Goal: Task Accomplishment & Management: Manage account settings

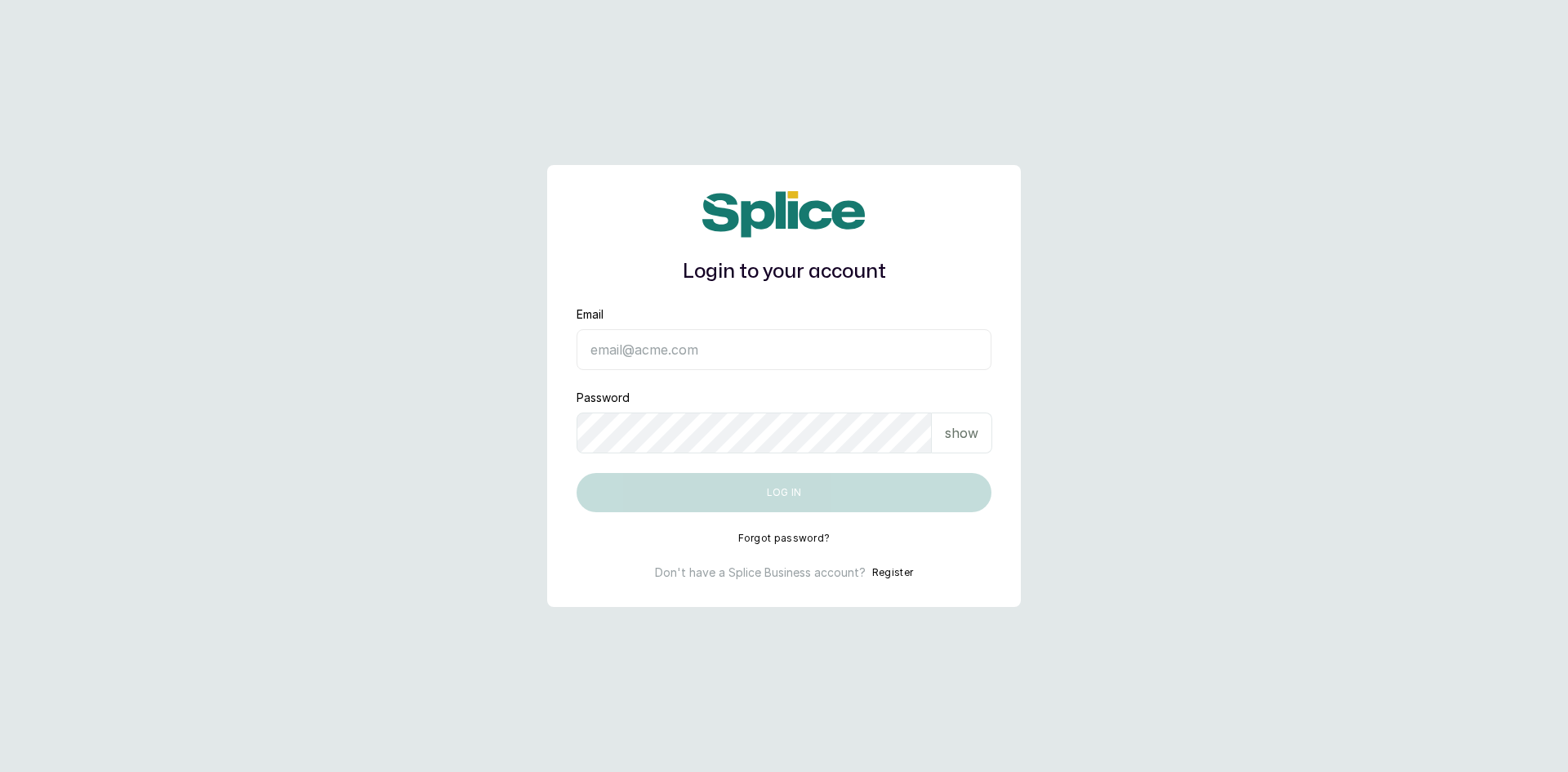
type input "[EMAIL_ADDRESS][DOMAIN_NAME]"
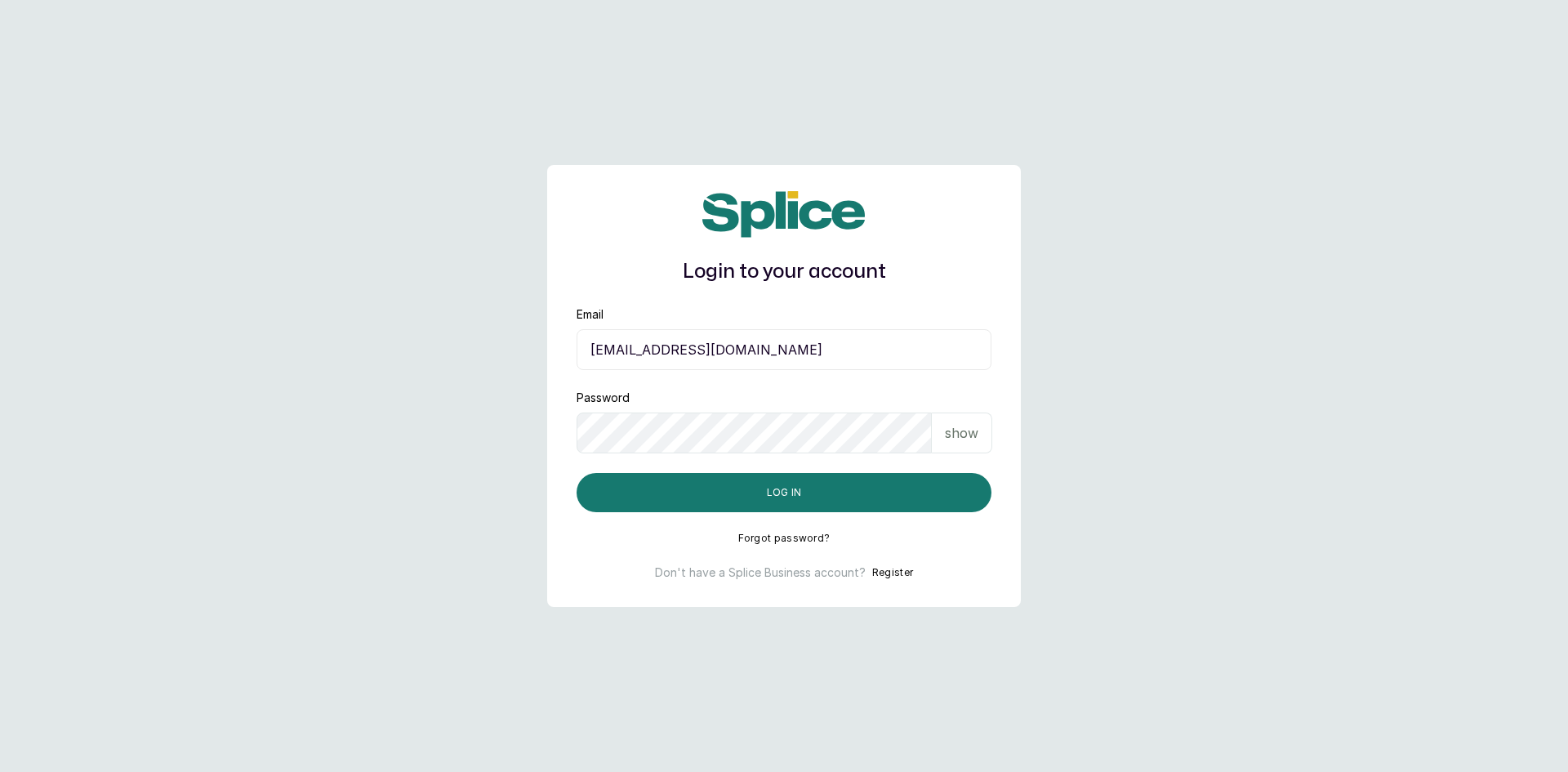
click at [956, 431] on p "show" at bounding box center [961, 433] width 33 height 20
click at [761, 490] on button "Log in" at bounding box center [784, 493] width 415 height 40
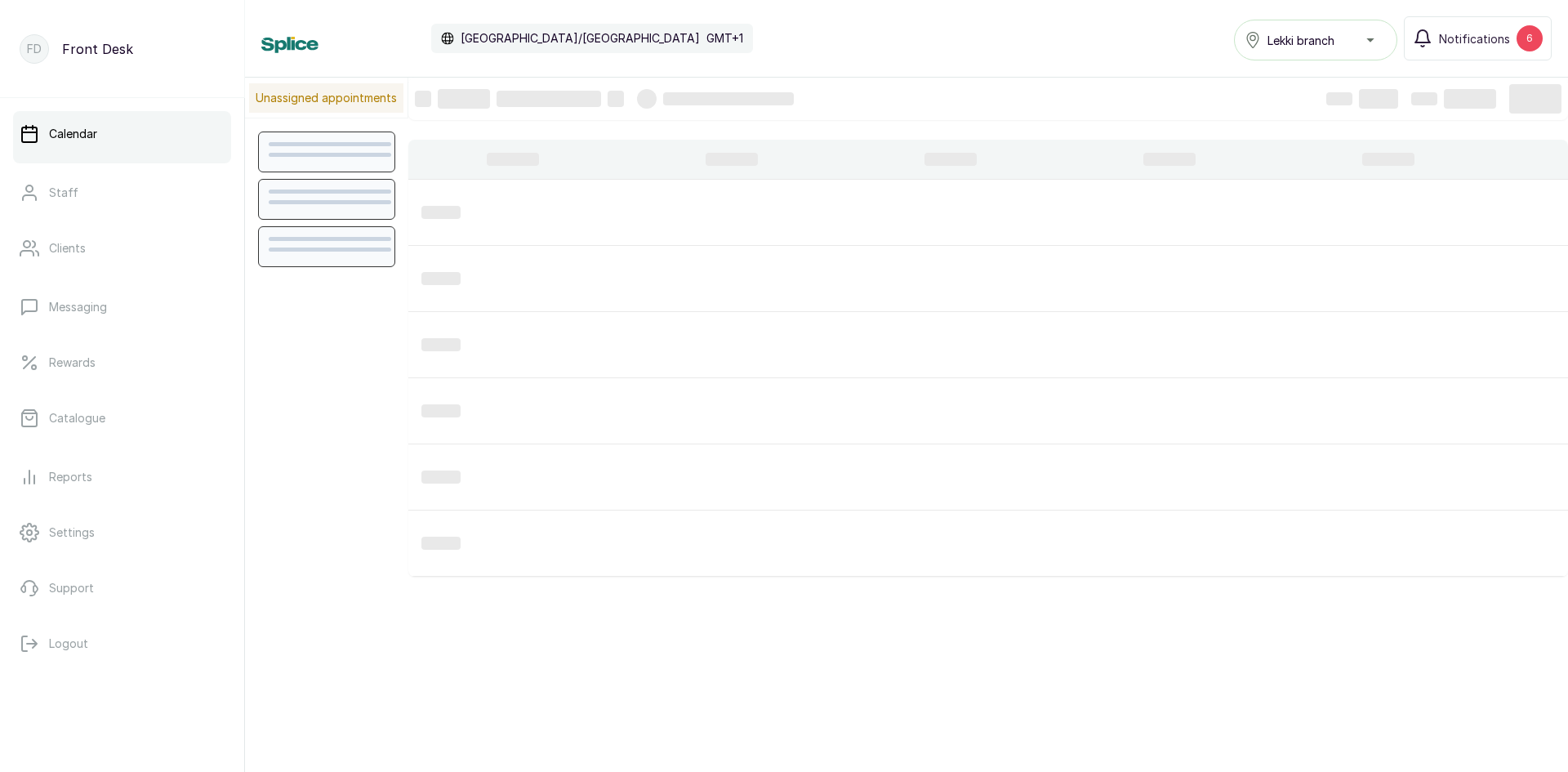
scroll to position [549, 0]
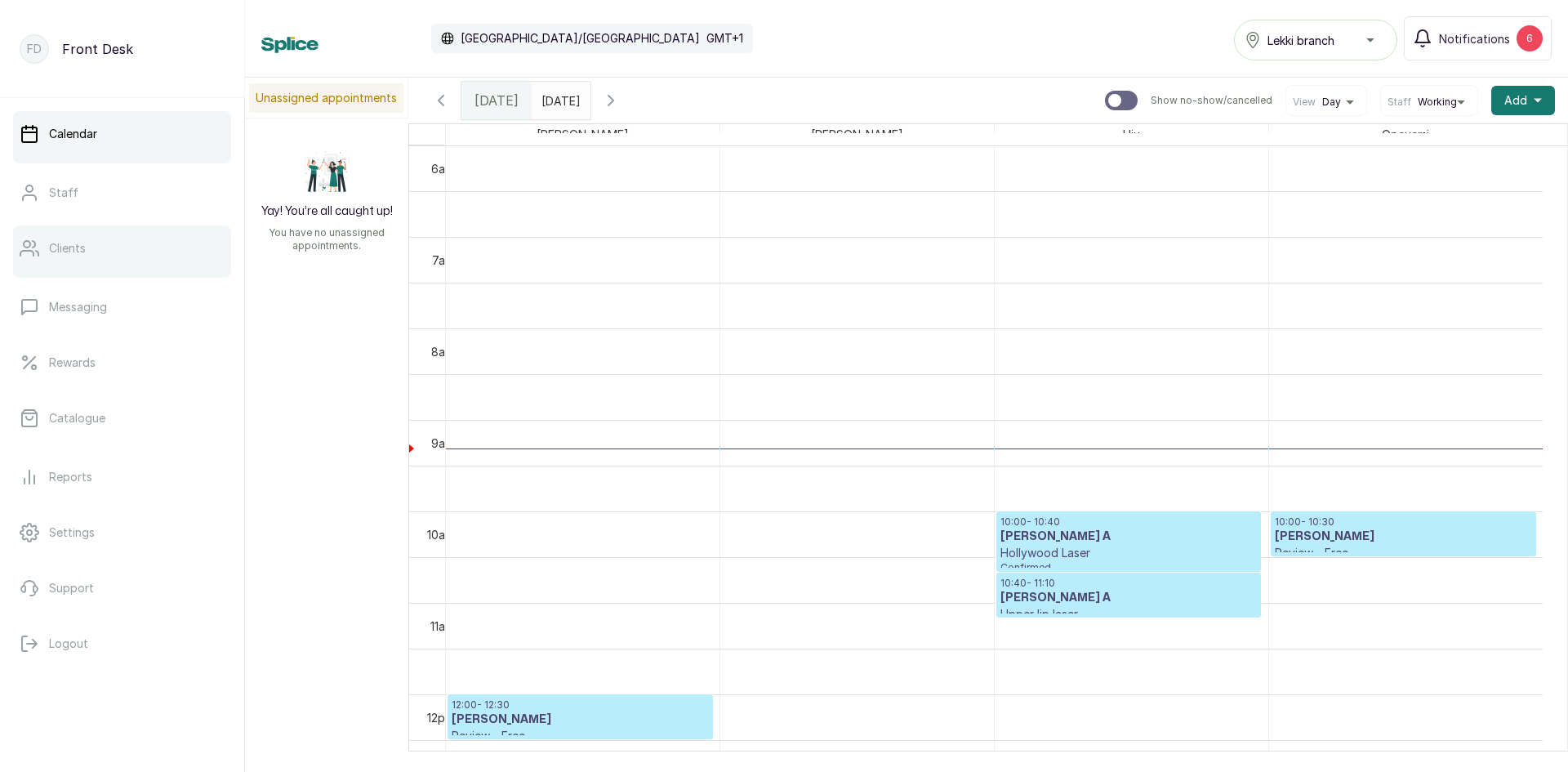
click at [84, 249] on p "Clients" at bounding box center [67, 249] width 37 height 16
